Goal: Transaction & Acquisition: Purchase product/service

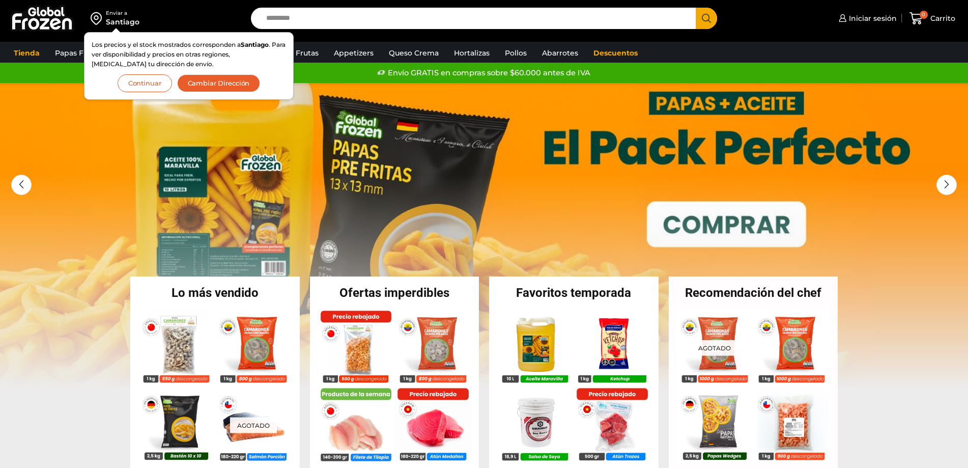
click at [153, 81] on button "Continuar" at bounding box center [145, 83] width 54 height 18
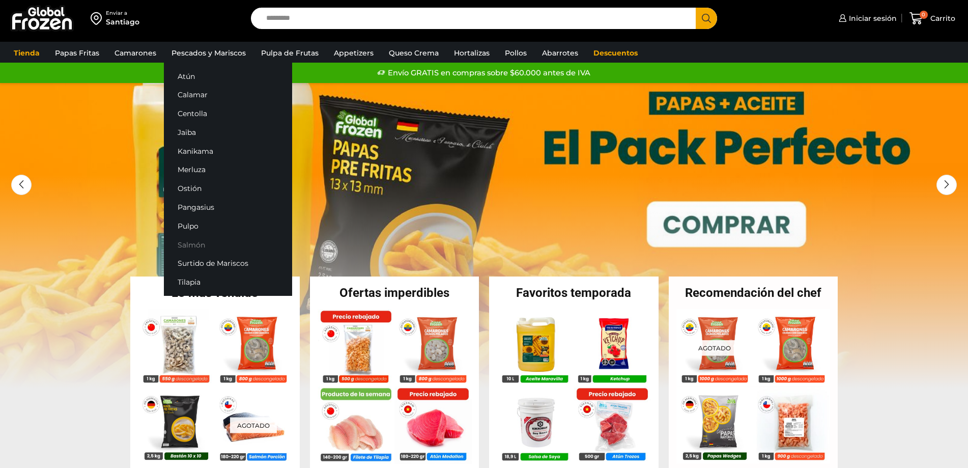
click at [193, 244] on link "Salmón" at bounding box center [228, 244] width 128 height 19
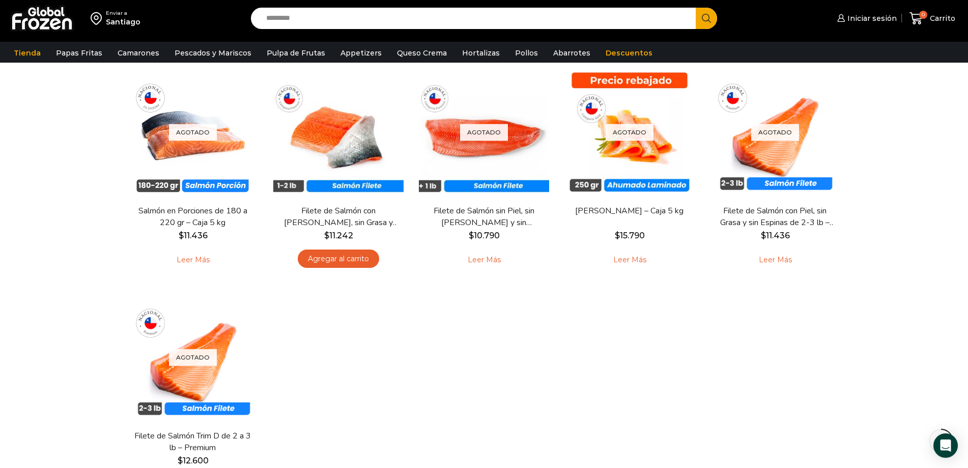
scroll to position [90, 0]
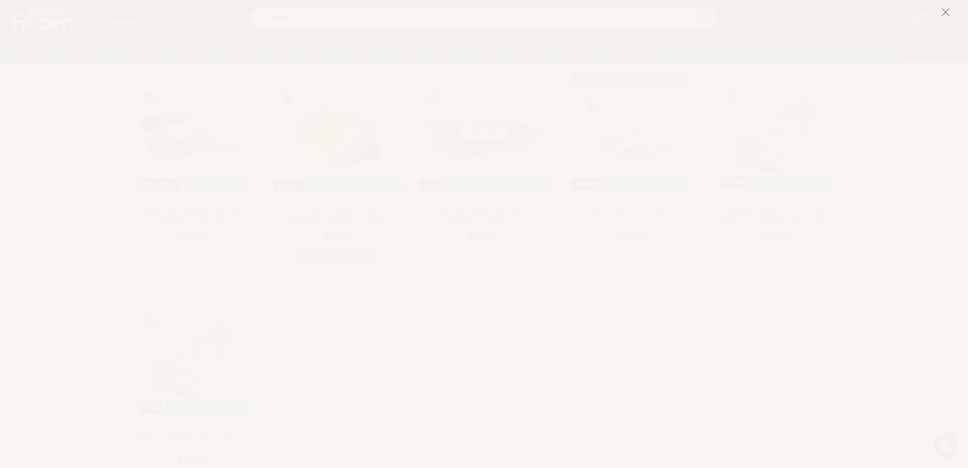
click at [944, 14] on icon at bounding box center [945, 12] width 9 height 9
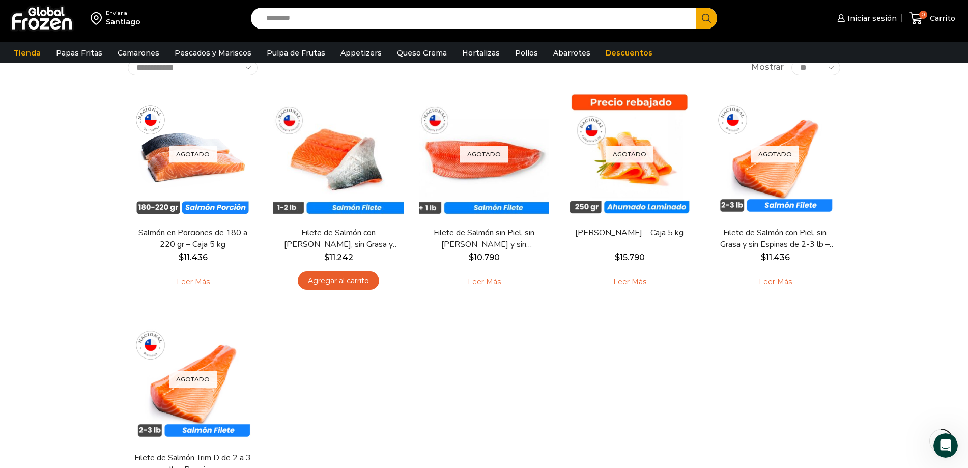
scroll to position [65, 0]
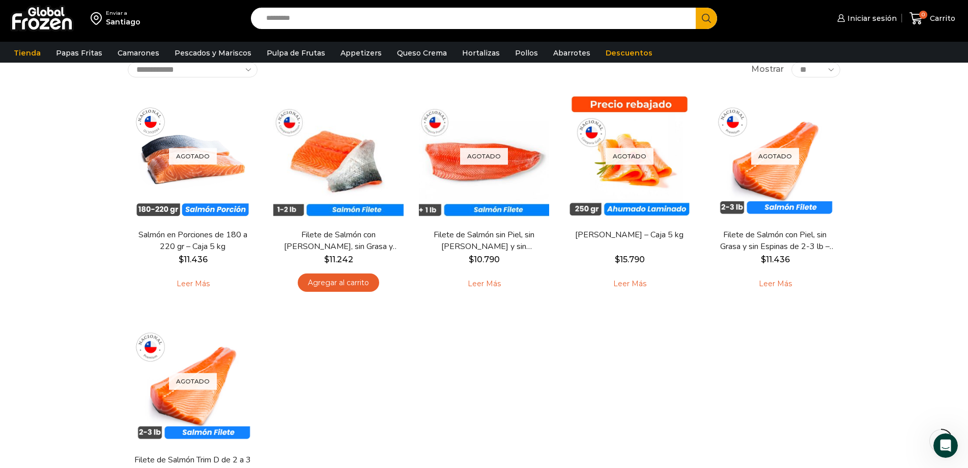
click at [569, 377] on div "Agotado Vista Rápida Salmón en Porciones de 180 a 220 gr – Caja 5 kg $ 11.436 L…" at bounding box center [484, 308] width 728 height 450
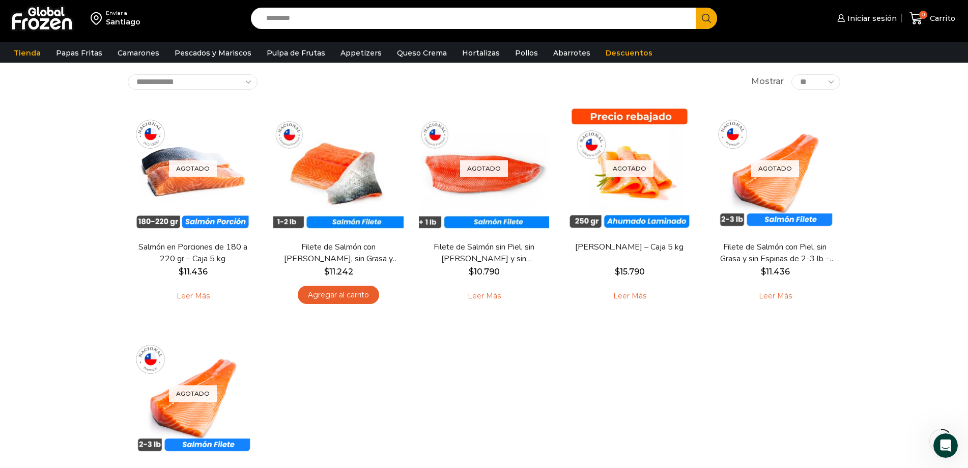
scroll to position [52, 0]
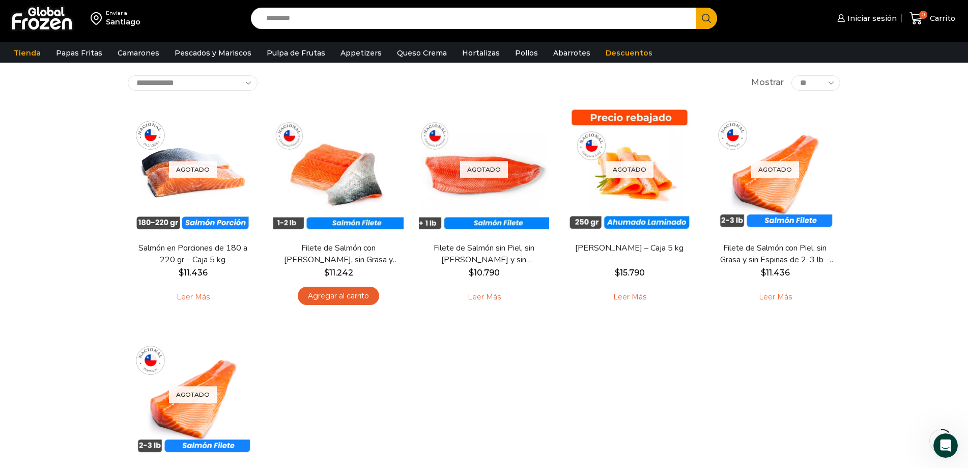
click at [620, 398] on div "Agotado Vista Rápida Salmón en Porciones de 180 a 220 gr – Caja 5 kg $ 11.436 L…" at bounding box center [484, 322] width 728 height 450
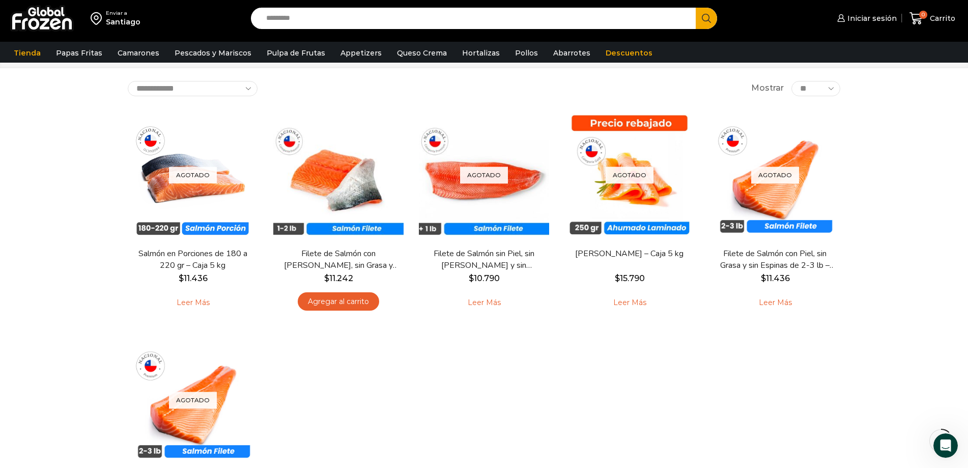
scroll to position [47, 0]
click at [122, 22] on div "Santiago" at bounding box center [123, 22] width 35 height 10
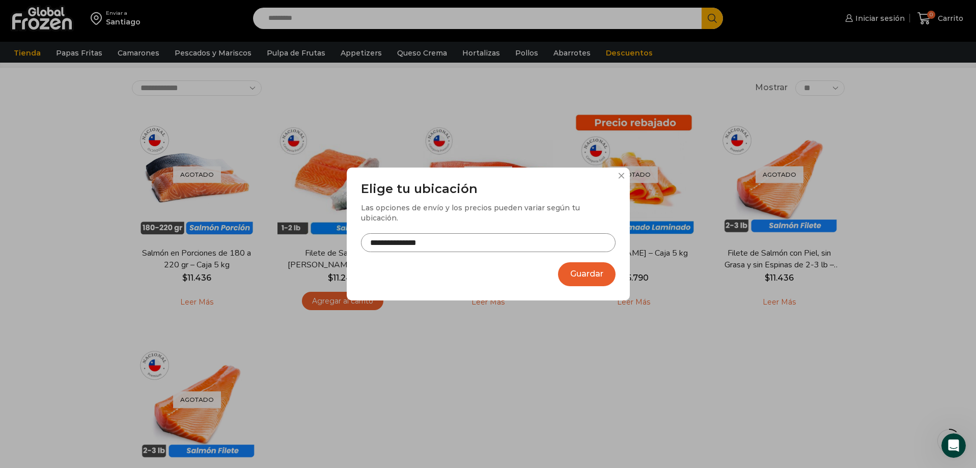
click at [419, 245] on input "**********" at bounding box center [488, 242] width 254 height 19
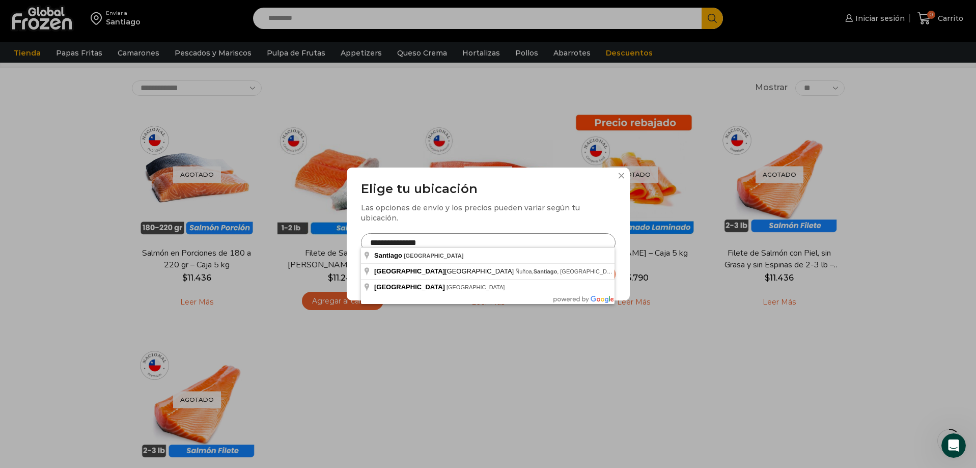
click at [462, 236] on input "**********" at bounding box center [488, 242] width 254 height 19
click at [461, 236] on input "**********" at bounding box center [488, 242] width 254 height 19
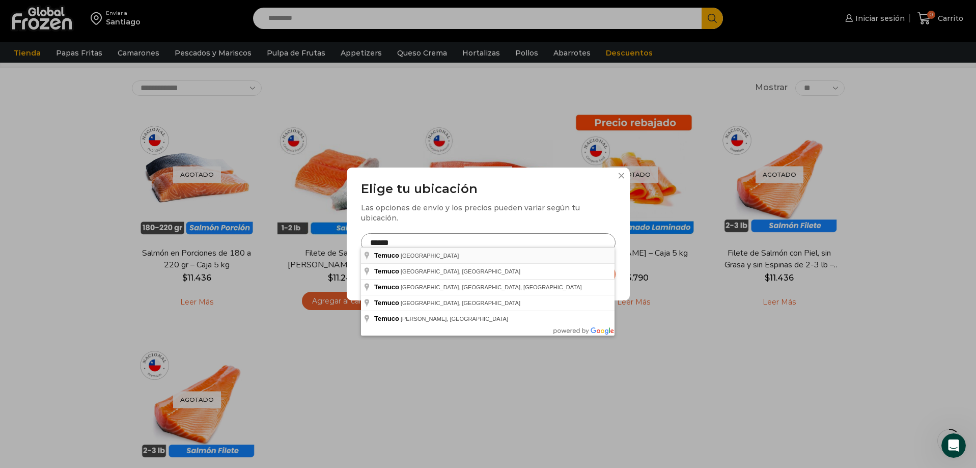
type input "**********"
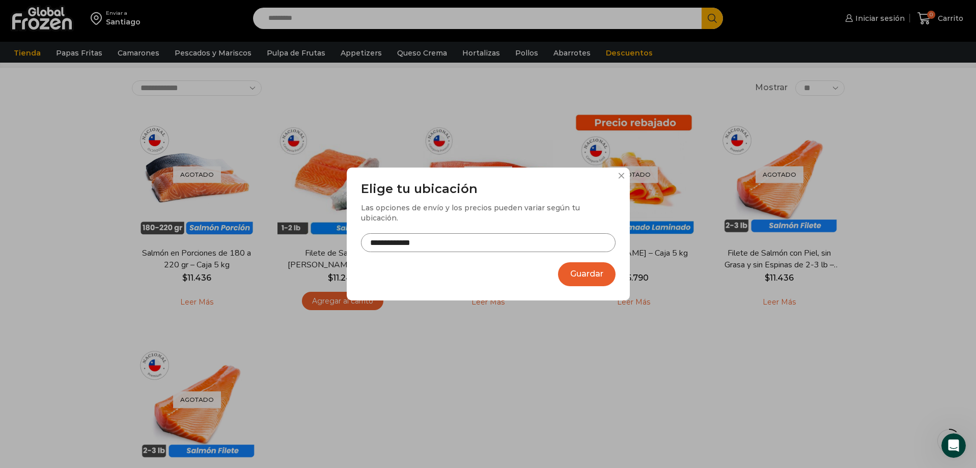
click at [597, 275] on button "Guardar" at bounding box center [587, 274] width 58 height 24
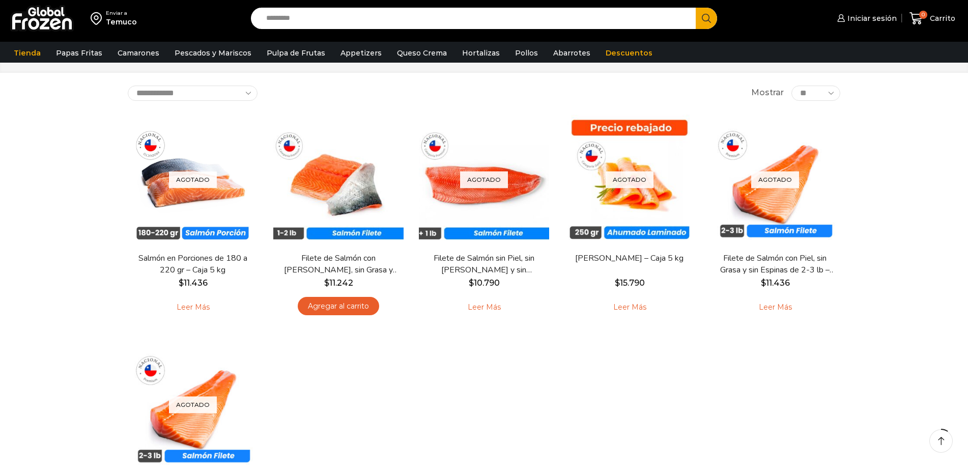
scroll to position [47, 0]
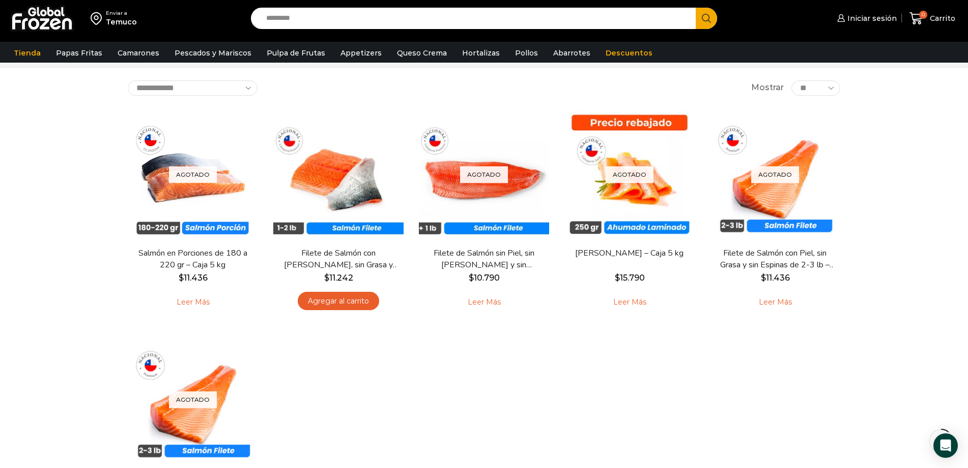
click at [526, 336] on div "Agotado [GEOGRAPHIC_DATA] Salmón en Porciones de 180 a 220 gr – Caja 5 kg $ 11.…" at bounding box center [484, 327] width 728 height 450
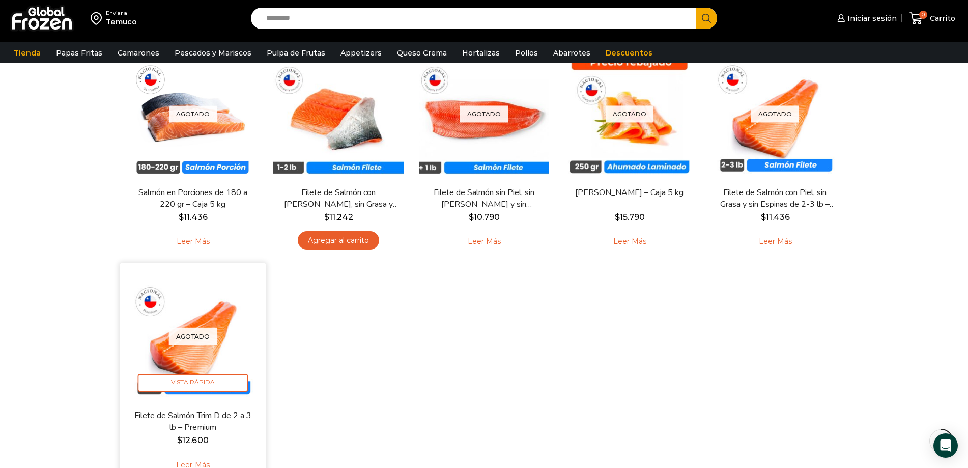
scroll to position [108, 0]
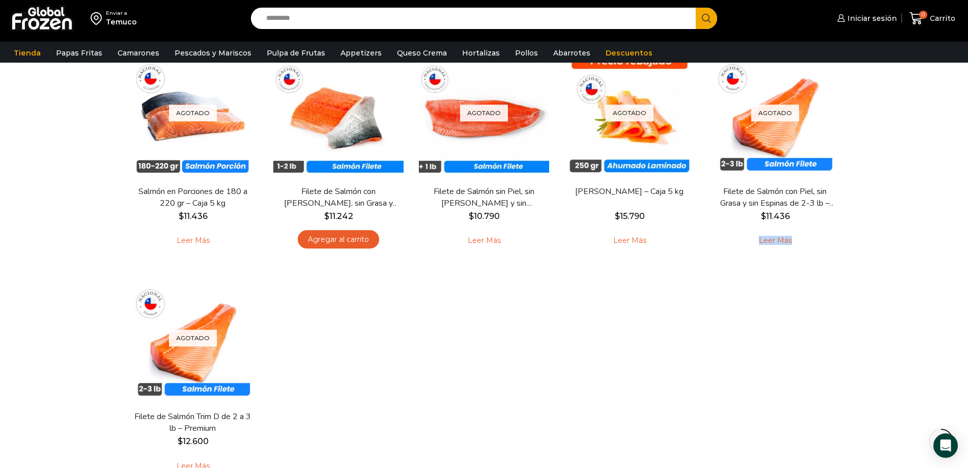
drag, startPoint x: 780, startPoint y: 242, endPoint x: 317, endPoint y: 9, distance: 518.7
click at [0, 0] on div "Enviar a Temuco Search input Search Iniciar sesión *" at bounding box center [484, 233] width 968 height 683
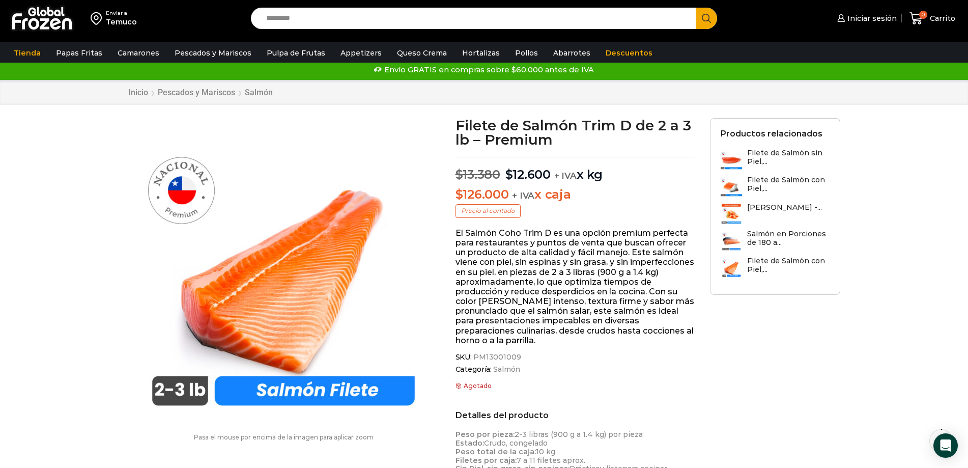
scroll to position [15, 0]
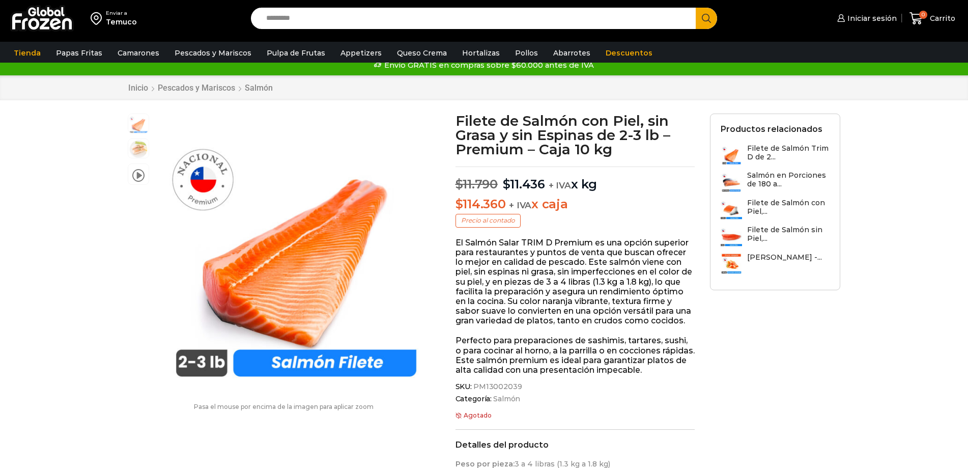
scroll to position [40, 0]
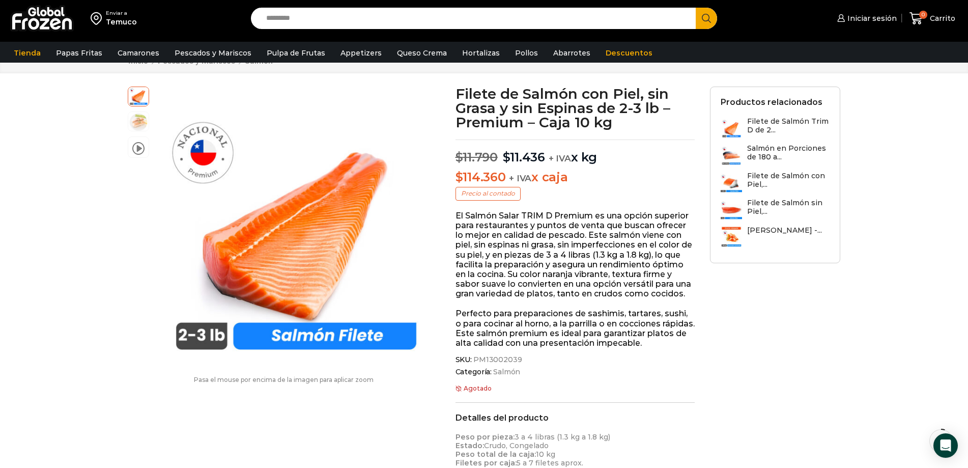
click at [519, 364] on div "SKU: PM13002039 Categoría: Salmón Etiqueta: Selección de salmones" at bounding box center [575, 367] width 240 height 24
copy span "PM13002039"
